Goal: Task Accomplishment & Management: Complete application form

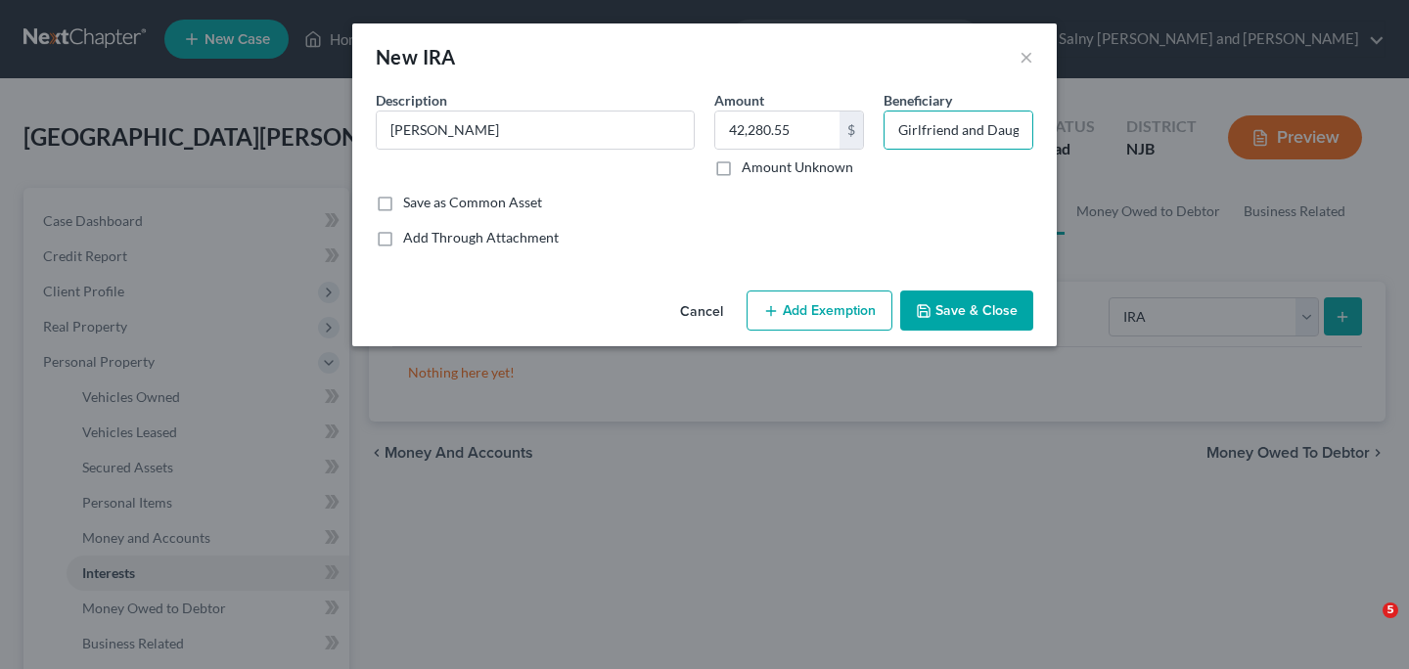
select select "ira"
type input "Girlfriend and Daughter"
click at [960, 311] on button "Save & Close" at bounding box center [966, 311] width 133 height 41
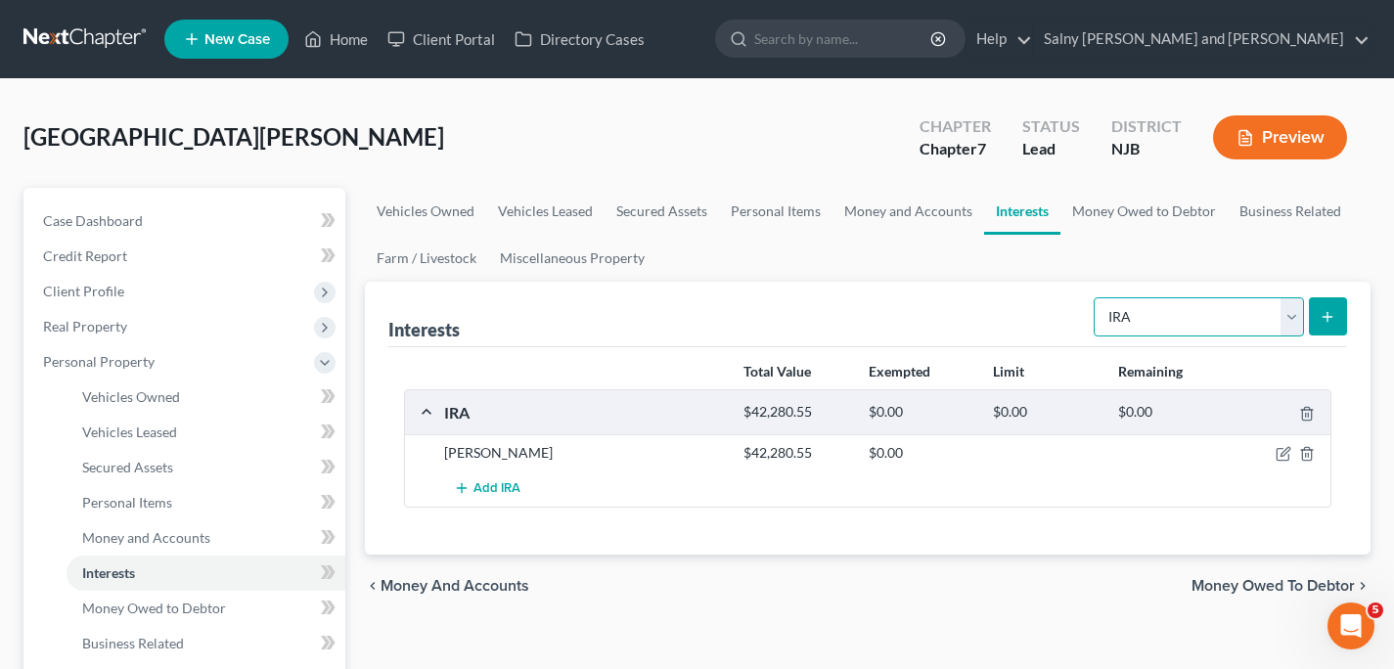
click at [1294, 314] on select "Select Interest Type 401K Annuity Bond Education IRA Government Bond Government…" at bounding box center [1199, 316] width 210 height 39
select select "whole_life_insurance"
click option "Whole Life Insurance" at bounding box center [0, 0] width 0 height 0
click at [1328, 319] on line "submit" at bounding box center [1328, 316] width 0 height 9
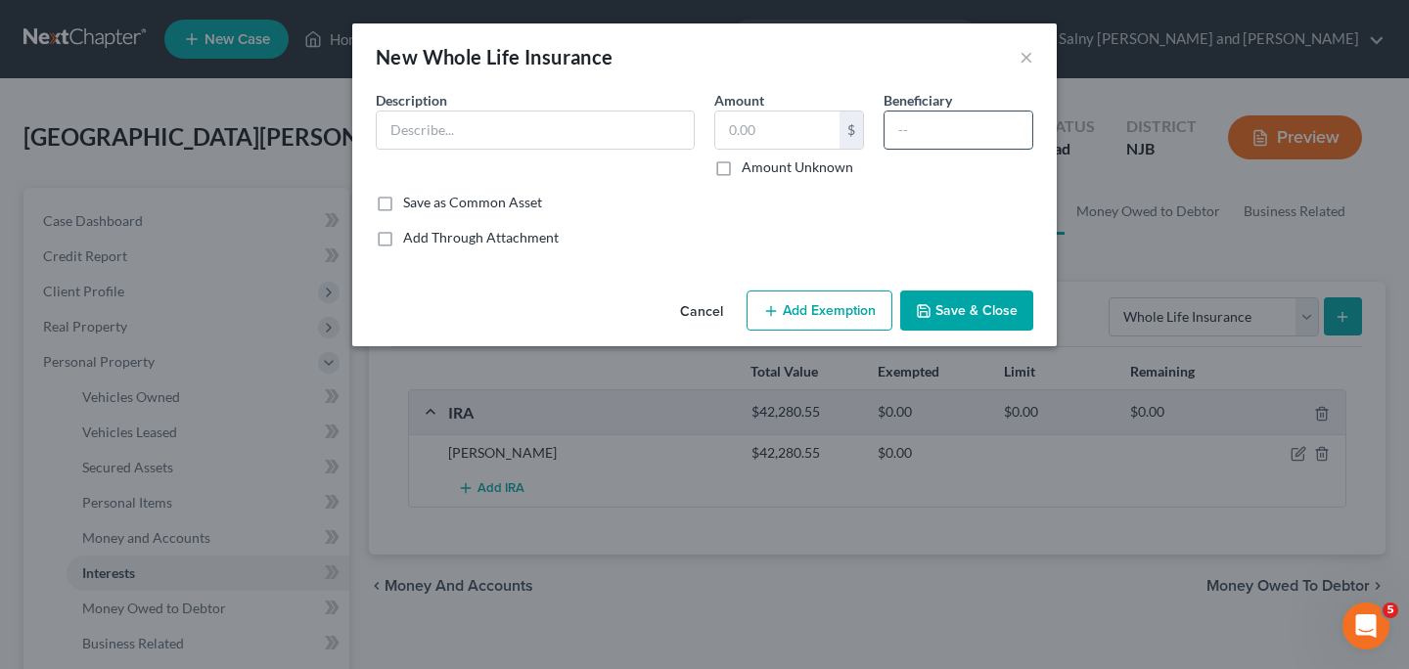
click at [949, 141] on input "text" at bounding box center [959, 130] width 148 height 37
type input "girlfriend"
click at [773, 131] on input "text" at bounding box center [777, 130] width 124 height 37
type input "10,000"
click at [586, 127] on input "text" at bounding box center [535, 130] width 317 height 37
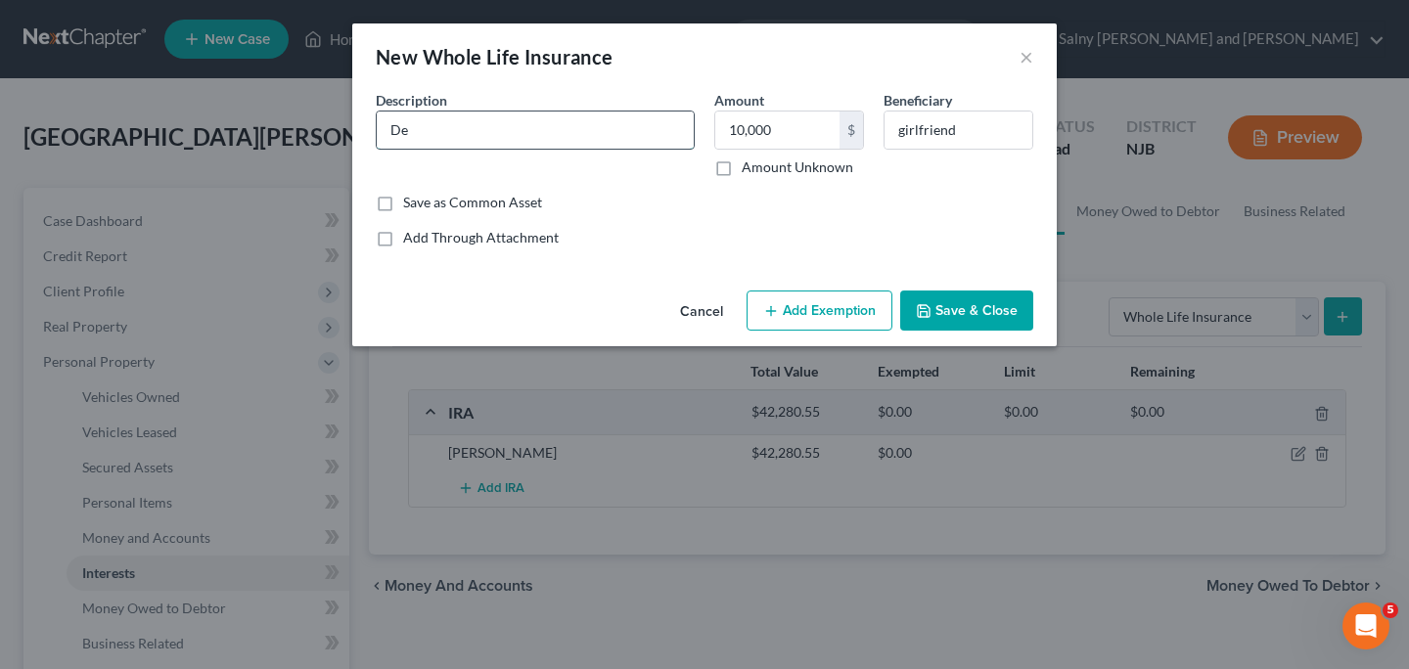
type input "D"
type input "Whole Life Insurance"
click at [938, 312] on button "Save & Close" at bounding box center [966, 311] width 133 height 41
